Goal: Transaction & Acquisition: Purchase product/service

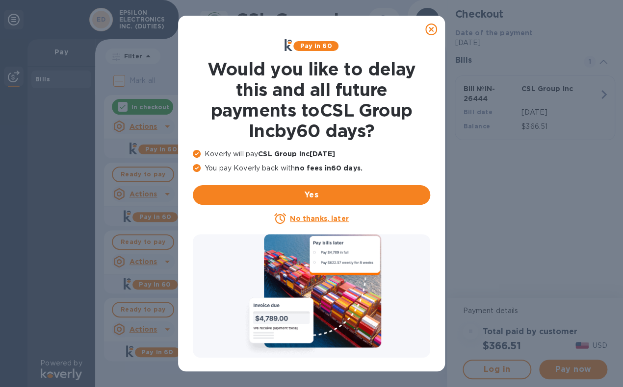
click at [429, 29] on icon at bounding box center [431, 30] width 12 height 12
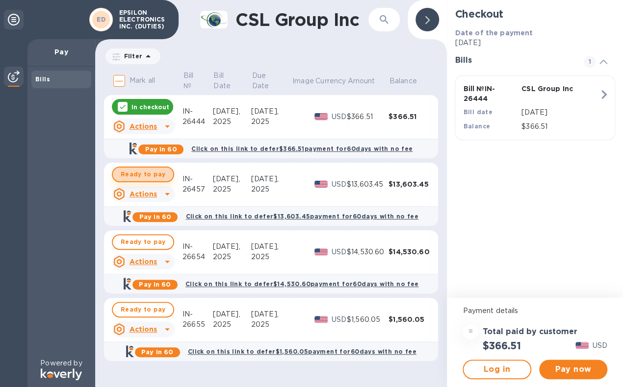
click at [145, 176] on span "Ready to pay" at bounding box center [143, 175] width 45 height 12
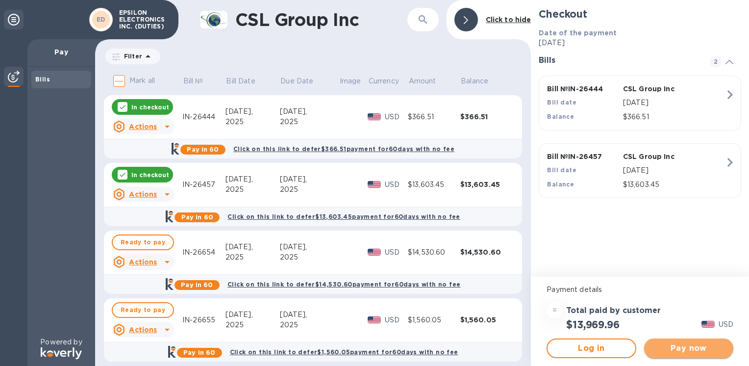
click at [622, 349] on span "Pay now" at bounding box center [689, 348] width 74 height 12
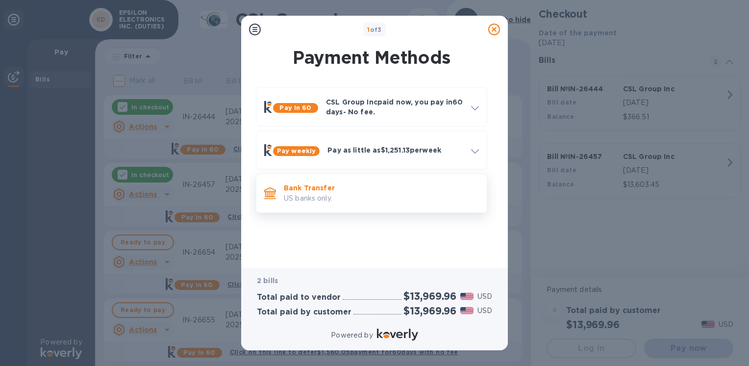
click at [314, 192] on p "Bank Transfer" at bounding box center [381, 188] width 195 height 10
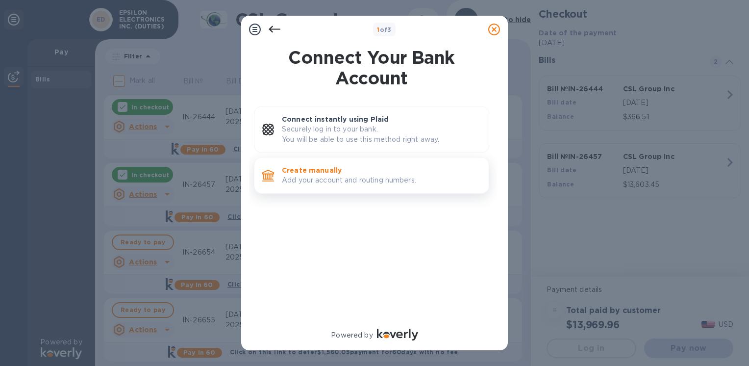
click at [320, 172] on p "Create manually" at bounding box center [381, 170] width 199 height 10
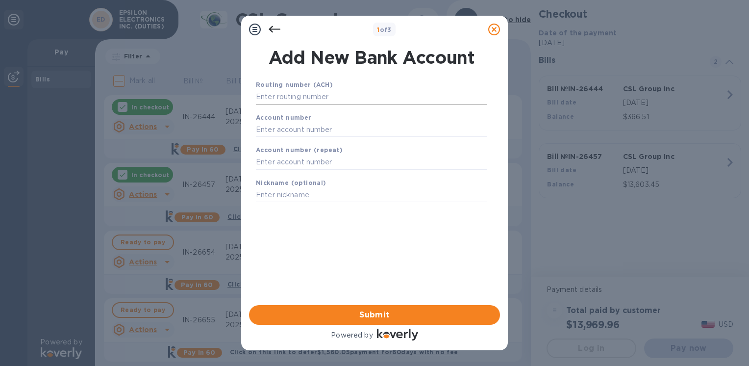
click at [300, 99] on input "text" at bounding box center [371, 97] width 231 height 15
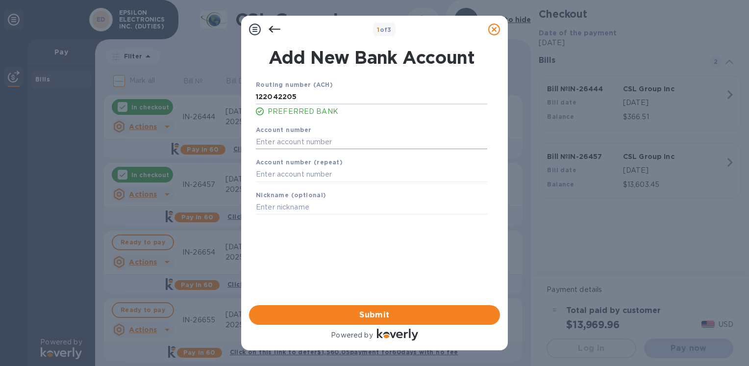
type input "122042205"
click at [276, 142] on input "text" at bounding box center [371, 141] width 231 height 15
type input "004633725"
click at [286, 175] on input "text" at bounding box center [371, 174] width 231 height 15
type input "004633725"
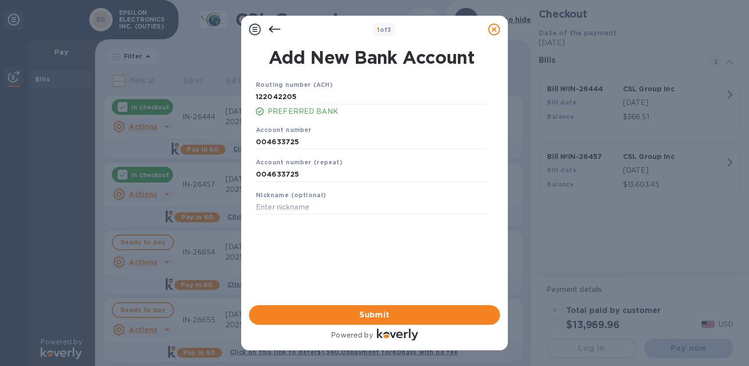
click at [287, 240] on div "Routing number (ACH) [US_BANK_ROUTING_MICR] PREFERRED BANK Account number [FINA…" at bounding box center [371, 180] width 251 height 216
click at [377, 313] on span "Submit" at bounding box center [374, 315] width 235 height 12
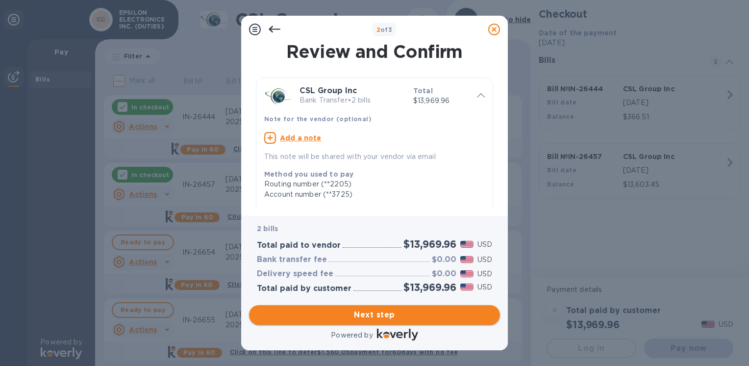
click at [327, 319] on span "Next step" at bounding box center [374, 315] width 235 height 12
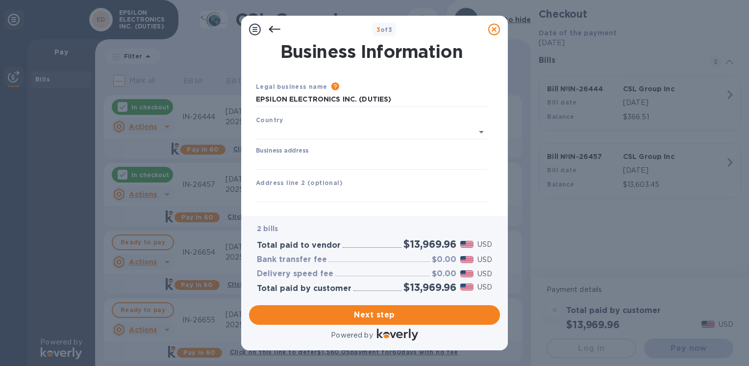
type input "[GEOGRAPHIC_DATA]"
click at [282, 161] on input "Business address" at bounding box center [371, 160] width 231 height 15
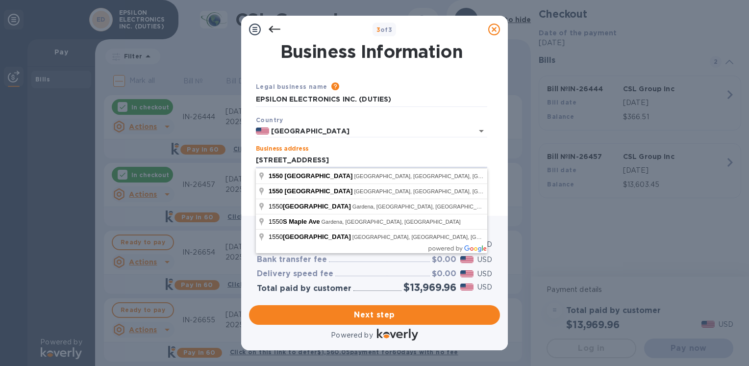
type input "[STREET_ADDRESS]"
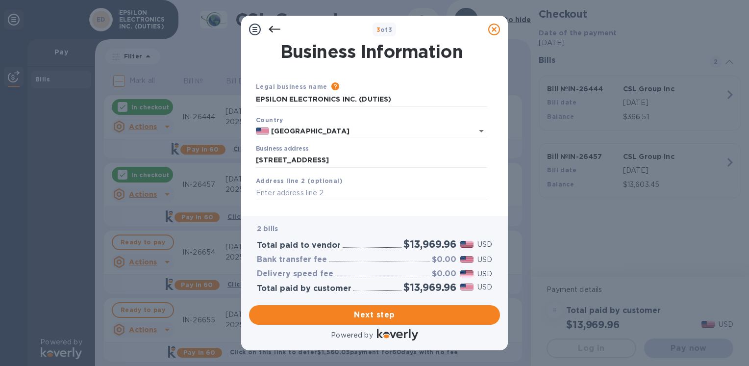
click at [351, 140] on div "Country [GEOGRAPHIC_DATA]" at bounding box center [371, 126] width 239 height 31
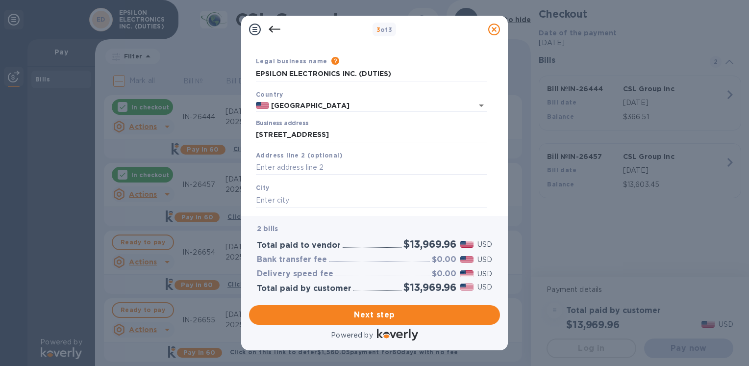
scroll to position [49, 0]
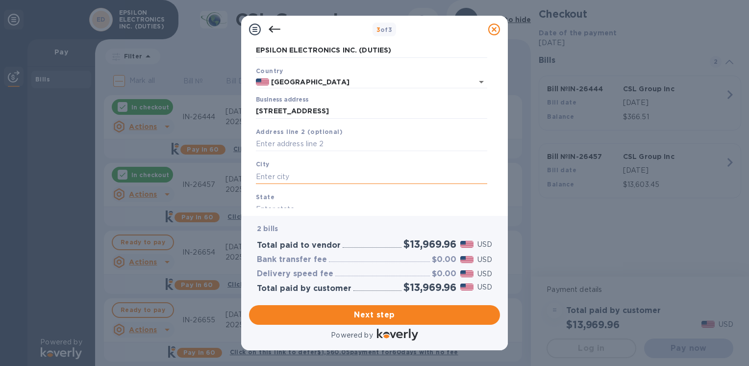
click at [285, 171] on input "text" at bounding box center [371, 176] width 231 height 15
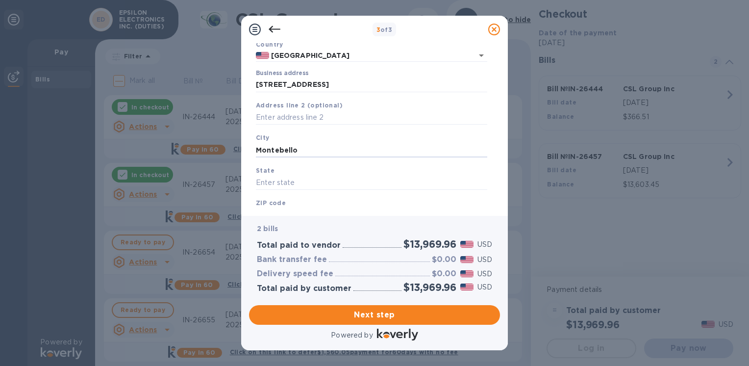
scroll to position [98, 0]
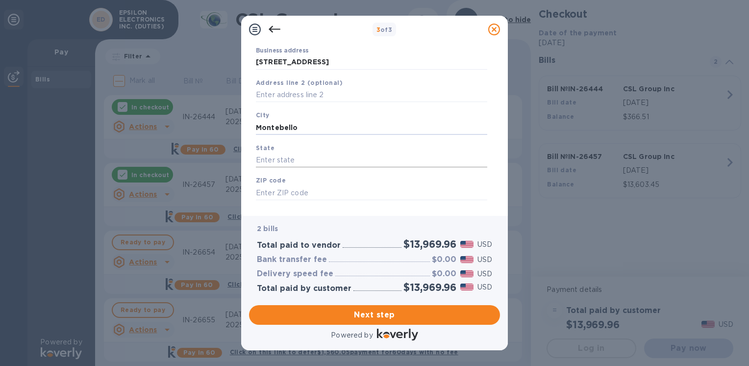
type input "Montebello"
click at [279, 161] on input "text" at bounding box center [371, 160] width 231 height 15
drag, startPoint x: 279, startPoint y: 161, endPoint x: 244, endPoint y: 158, distance: 34.9
click at [244, 158] on div "Business Information Legal business name Please provide the legal name that app…" at bounding box center [374, 129] width 267 height 173
type input "CA"
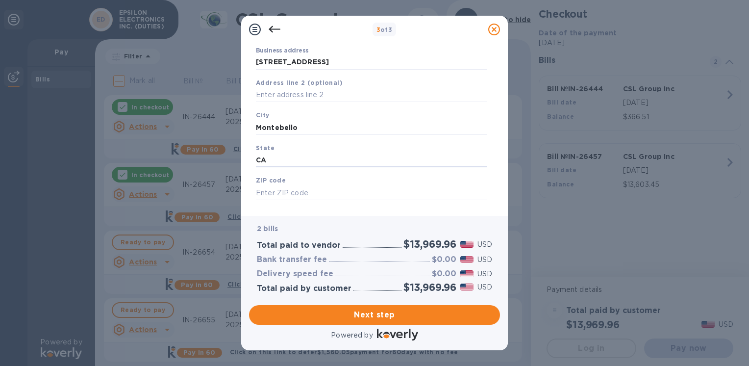
drag, startPoint x: 273, startPoint y: 186, endPoint x: 271, endPoint y: 193, distance: 7.3
click at [273, 186] on div "ZIP code" at bounding box center [371, 187] width 239 height 33
click at [271, 193] on input "text" at bounding box center [371, 192] width 231 height 15
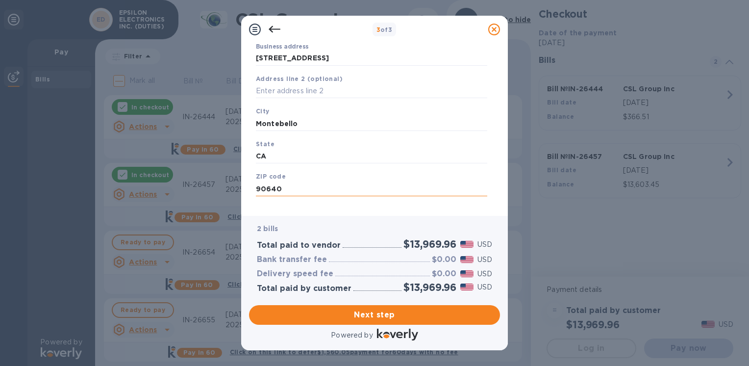
scroll to position [115, 0]
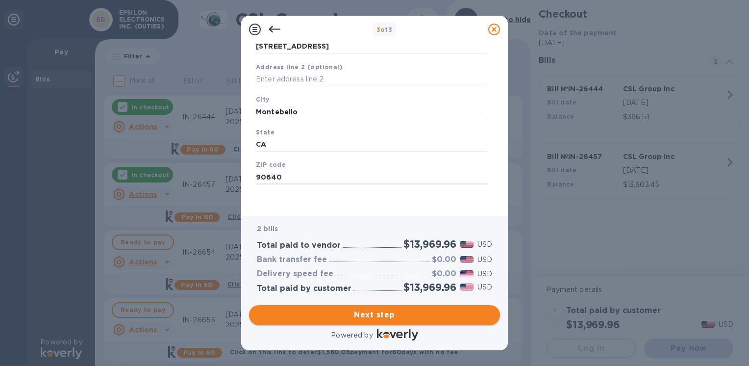
type input "90640"
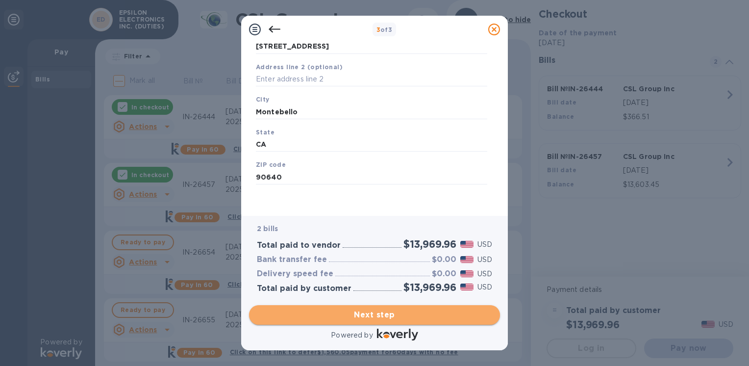
click at [372, 315] on span "Next step" at bounding box center [374, 315] width 235 height 12
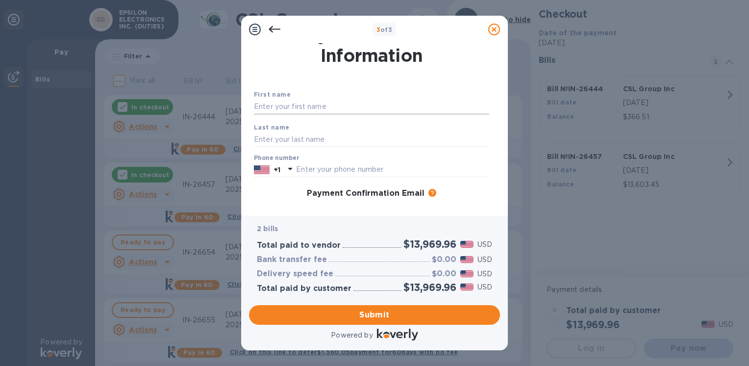
scroll to position [0, 0]
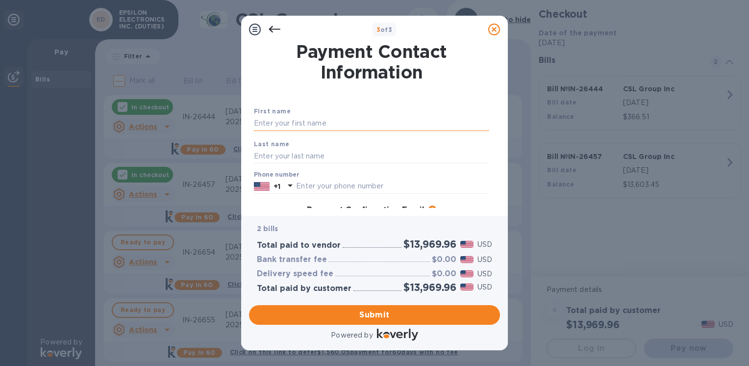
click at [290, 125] on input "text" at bounding box center [371, 123] width 235 height 15
type input "s"
type input "[PERSON_NAME]"
click at [263, 153] on input "text" at bounding box center [371, 156] width 235 height 15
type input "[PERSON_NAME]"
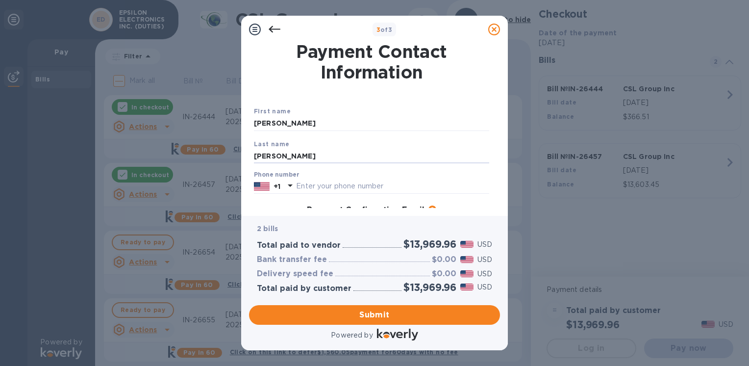
click at [257, 198] on div "First name [PERSON_NAME] Last name [PERSON_NAME] Phone number +1 Payment Confir…" at bounding box center [371, 212] width 243 height 220
click at [301, 181] on input "text" at bounding box center [392, 186] width 193 height 15
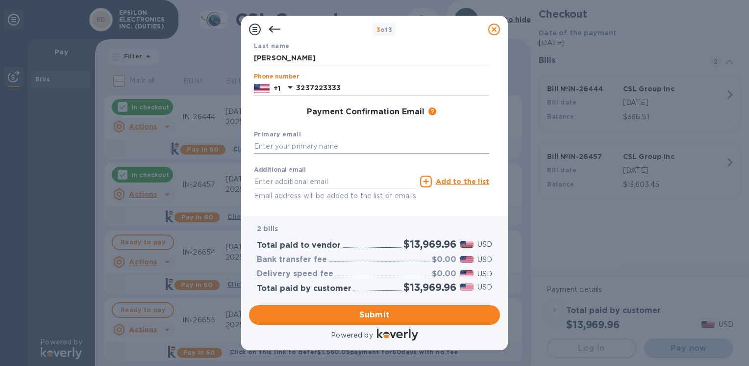
type input "3237223333"
click at [276, 149] on input "text" at bounding box center [371, 146] width 235 height 15
type input "[PERSON_NAME][EMAIL_ADDRESS][DOMAIN_NAME]"
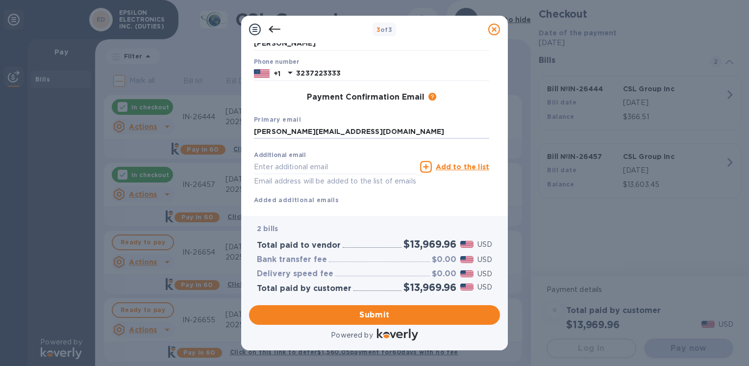
scroll to position [137, 0]
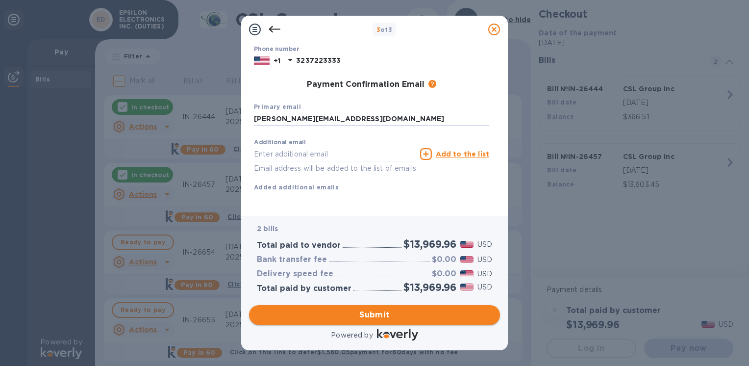
click at [361, 311] on span "Submit" at bounding box center [374, 315] width 235 height 12
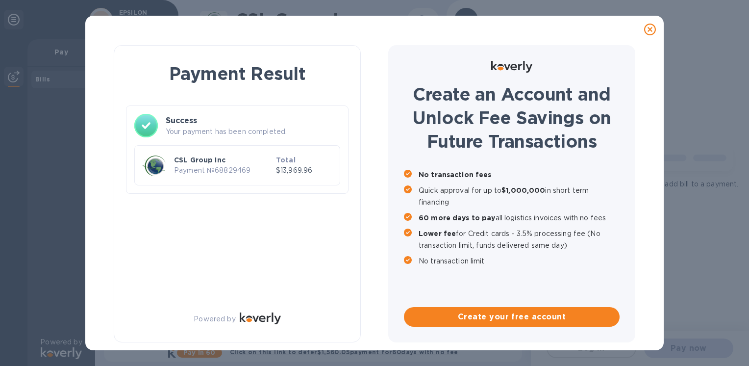
scroll to position [0, 0]
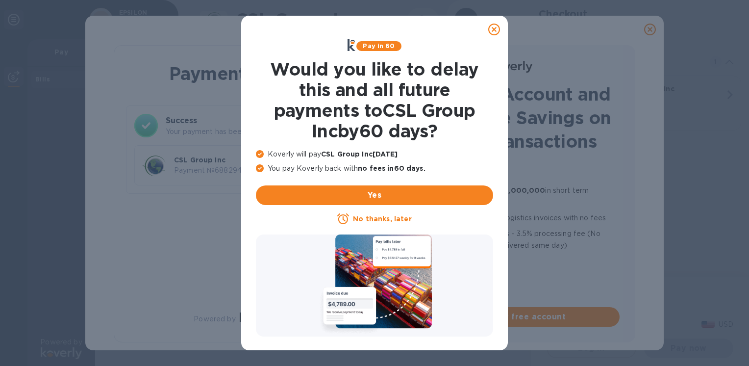
click at [492, 31] on icon at bounding box center [494, 30] width 12 height 12
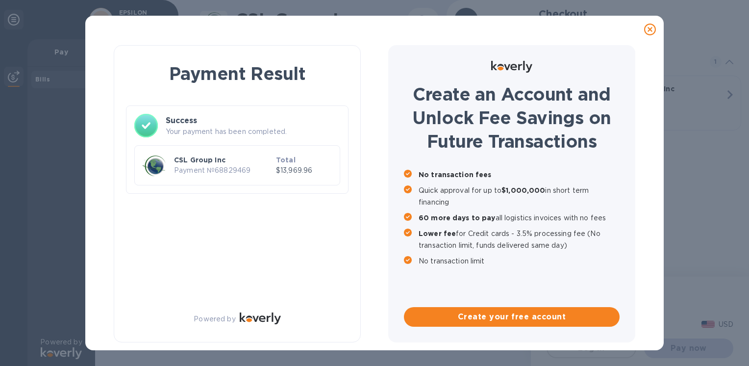
click at [622, 30] on icon at bounding box center [650, 30] width 12 height 12
